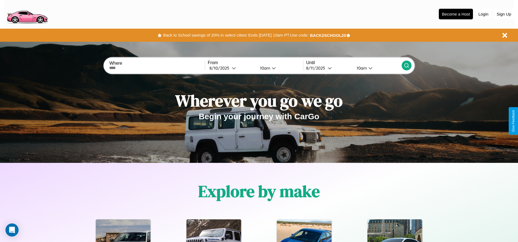
scroll to position [113, 0]
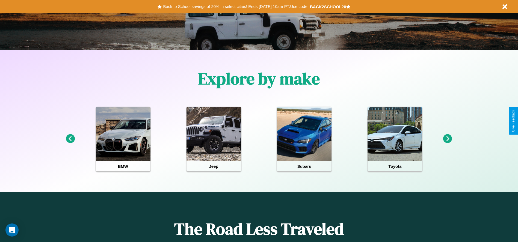
click at [448, 139] on icon at bounding box center [447, 138] width 9 height 9
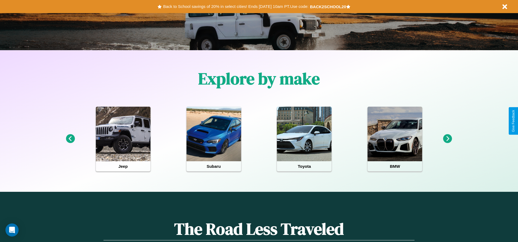
click at [448, 139] on icon at bounding box center [447, 138] width 9 height 9
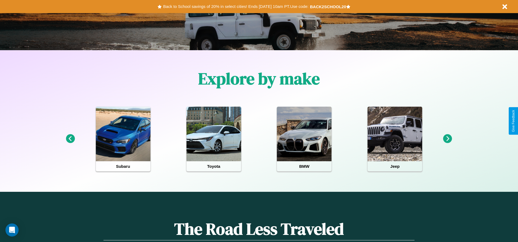
click at [448, 139] on icon at bounding box center [447, 138] width 9 height 9
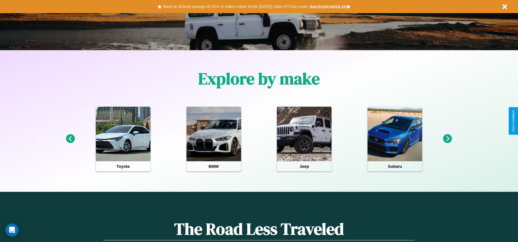
click at [448, 139] on icon at bounding box center [447, 138] width 9 height 9
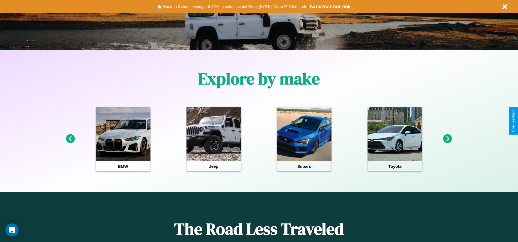
scroll to position [0, 0]
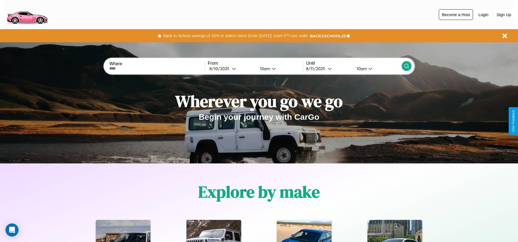
click at [456, 14] on button "Become a Host" at bounding box center [456, 14] width 34 height 11
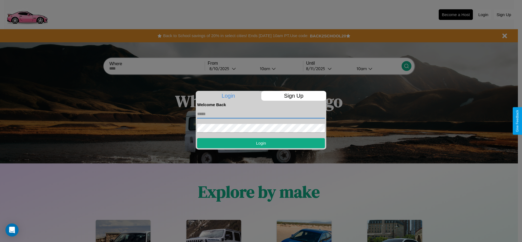
click at [261, 114] on input "text" at bounding box center [261, 114] width 128 height 9
type input "**********"
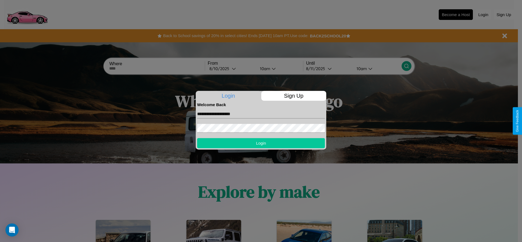
click at [261, 143] on button "Login" at bounding box center [261, 143] width 128 height 10
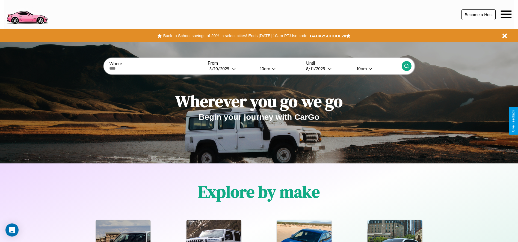
click at [479, 14] on button "Become a Host" at bounding box center [479, 14] width 34 height 11
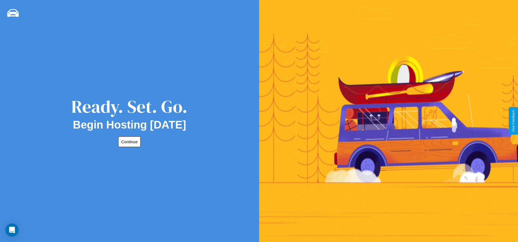
click at [128, 142] on button "Continue" at bounding box center [129, 142] width 22 height 11
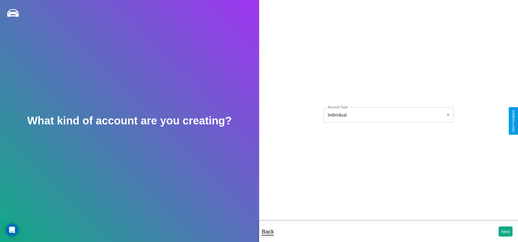
click at [388, 115] on body "**********" at bounding box center [259, 125] width 518 height 250
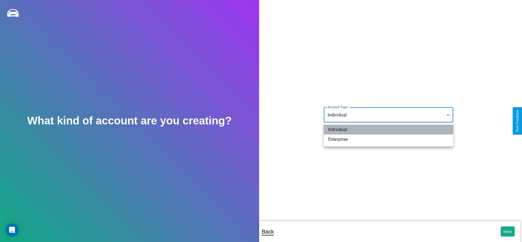
click at [389, 130] on li "Individual" at bounding box center [388, 130] width 129 height 10
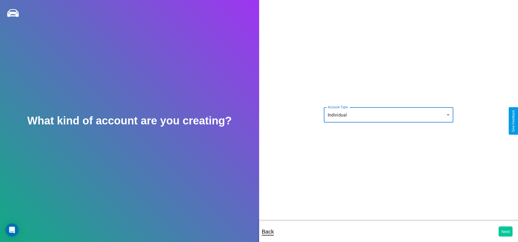
click at [506, 232] on button "Next" at bounding box center [506, 232] width 14 height 10
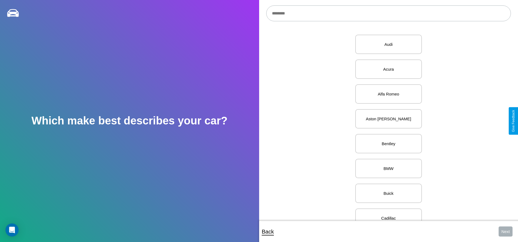
click at [388, 13] on input "text" at bounding box center [388, 13] width 245 height 16
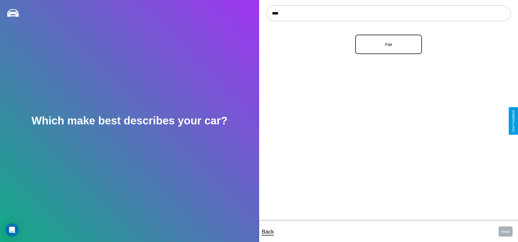
type input "****"
click at [387, 45] on p "Fiat" at bounding box center [388, 44] width 55 height 7
click at [506, 232] on button "Next" at bounding box center [506, 232] width 14 height 10
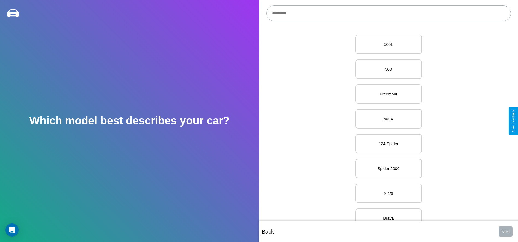
click at [388, 13] on input "text" at bounding box center [388, 13] width 245 height 16
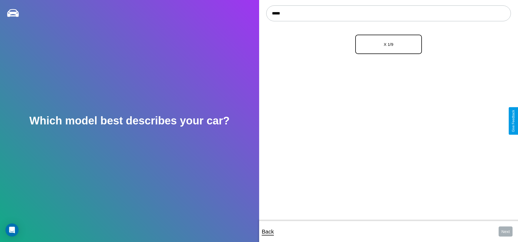
type input "*****"
click at [387, 45] on p "X 1/9" at bounding box center [388, 44] width 55 height 7
click at [506, 232] on button "Next" at bounding box center [506, 232] width 14 height 10
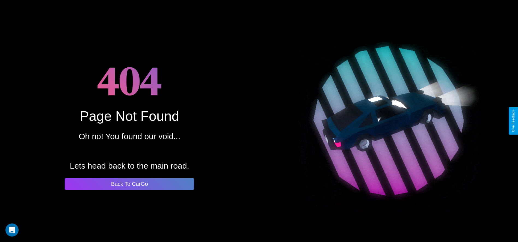
click at [129, 184] on button "Back To CarGo" at bounding box center [129, 184] width 129 height 12
